Goal: Transaction & Acquisition: Download file/media

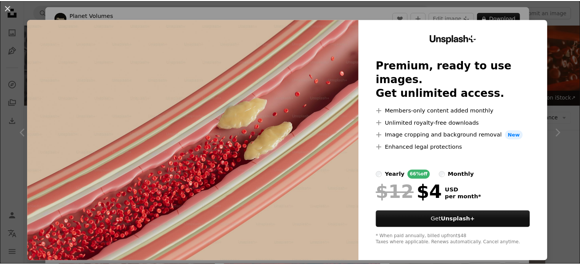
scroll to position [191, 0]
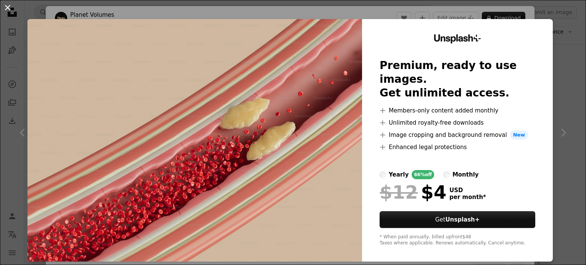
click at [10, 10] on button "An X shape" at bounding box center [7, 7] width 9 height 9
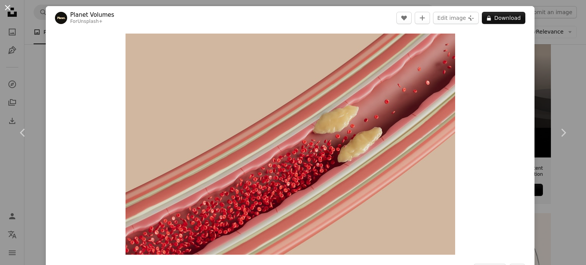
click at [10, 6] on button "An X shape" at bounding box center [7, 7] width 9 height 9
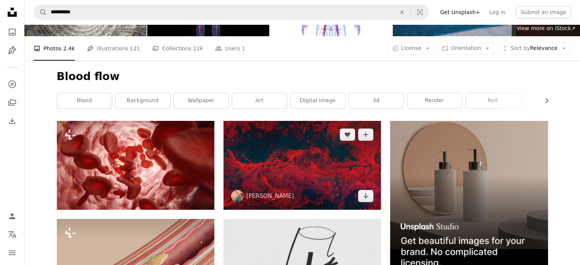
scroll to position [76, 0]
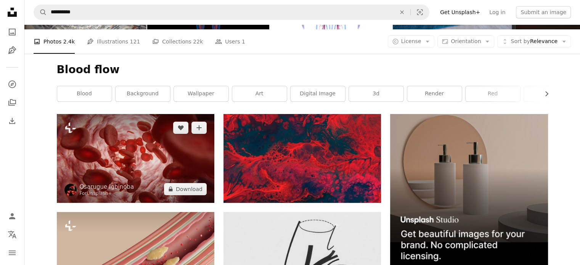
click at [147, 156] on img at bounding box center [136, 158] width 158 height 89
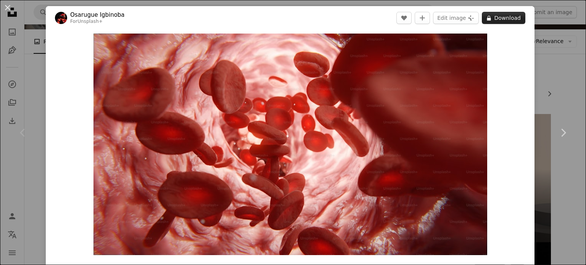
click at [495, 19] on button "A lock Download" at bounding box center [504, 18] width 44 height 12
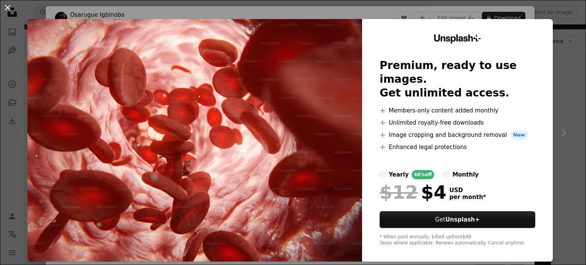
click at [9, 8] on button "An X shape" at bounding box center [7, 7] width 9 height 9
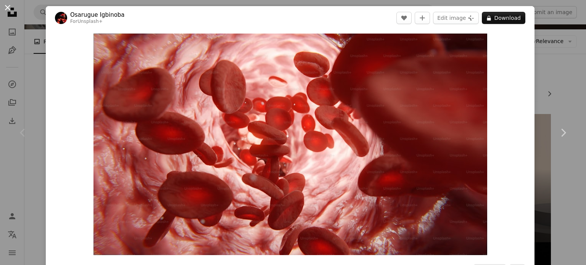
click at [6, 6] on button "An X shape" at bounding box center [7, 7] width 9 height 9
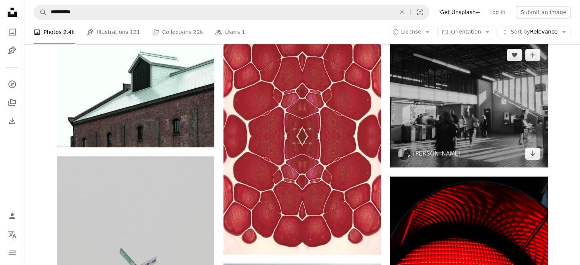
scroll to position [496, 0]
